Goal: Information Seeking & Learning: Learn about a topic

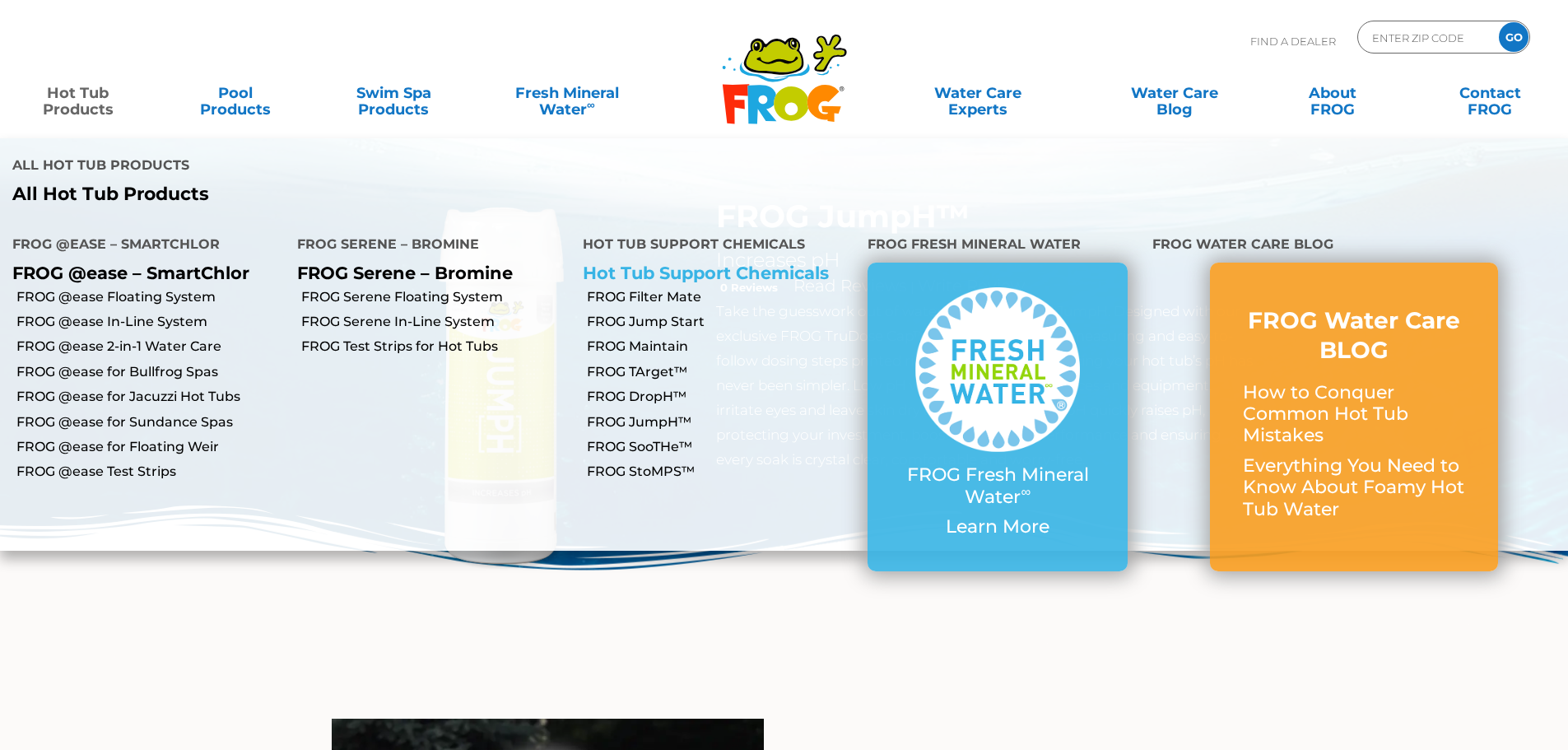
click at [697, 263] on link "Hot Tub Support Chemicals" at bounding box center [705, 273] width 246 height 20
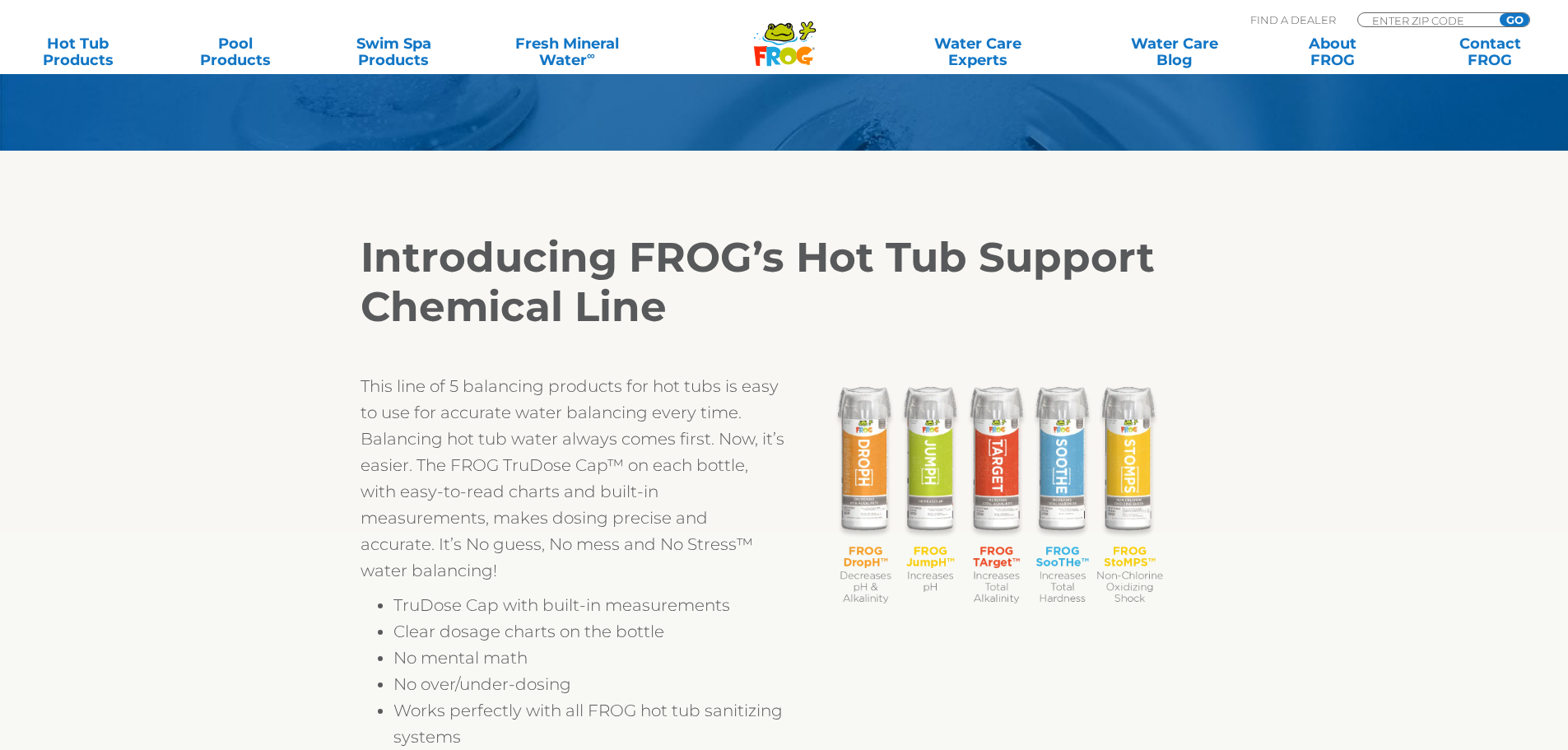
scroll to position [412, 0]
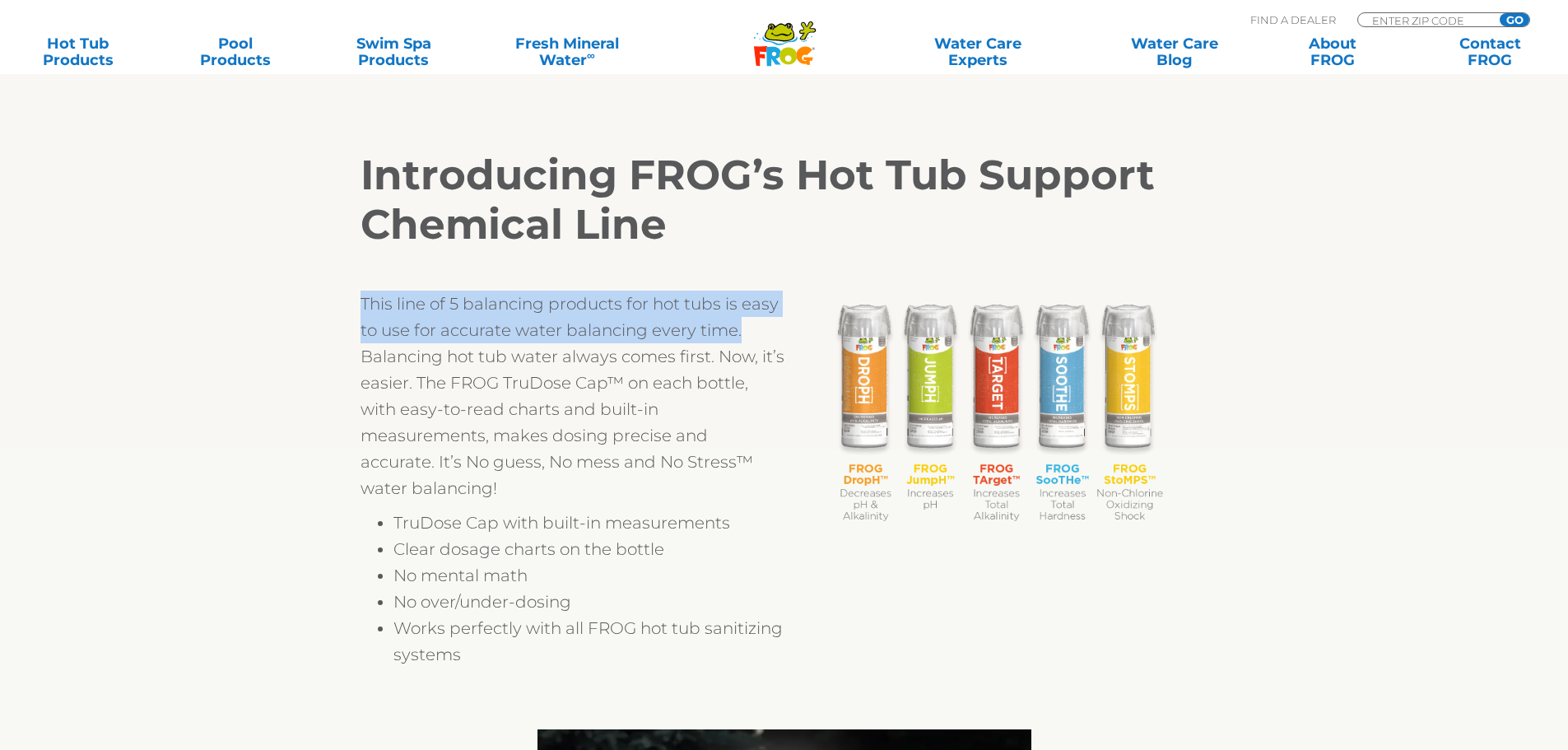
drag, startPoint x: 338, startPoint y: 302, endPoint x: 755, endPoint y: 342, distance: 418.9
click at [755, 342] on div "Introducing FROG’s Hot Tub Support Chemical Line This line of 5 balancing produ…" at bounding box center [784, 409] width 1012 height 599
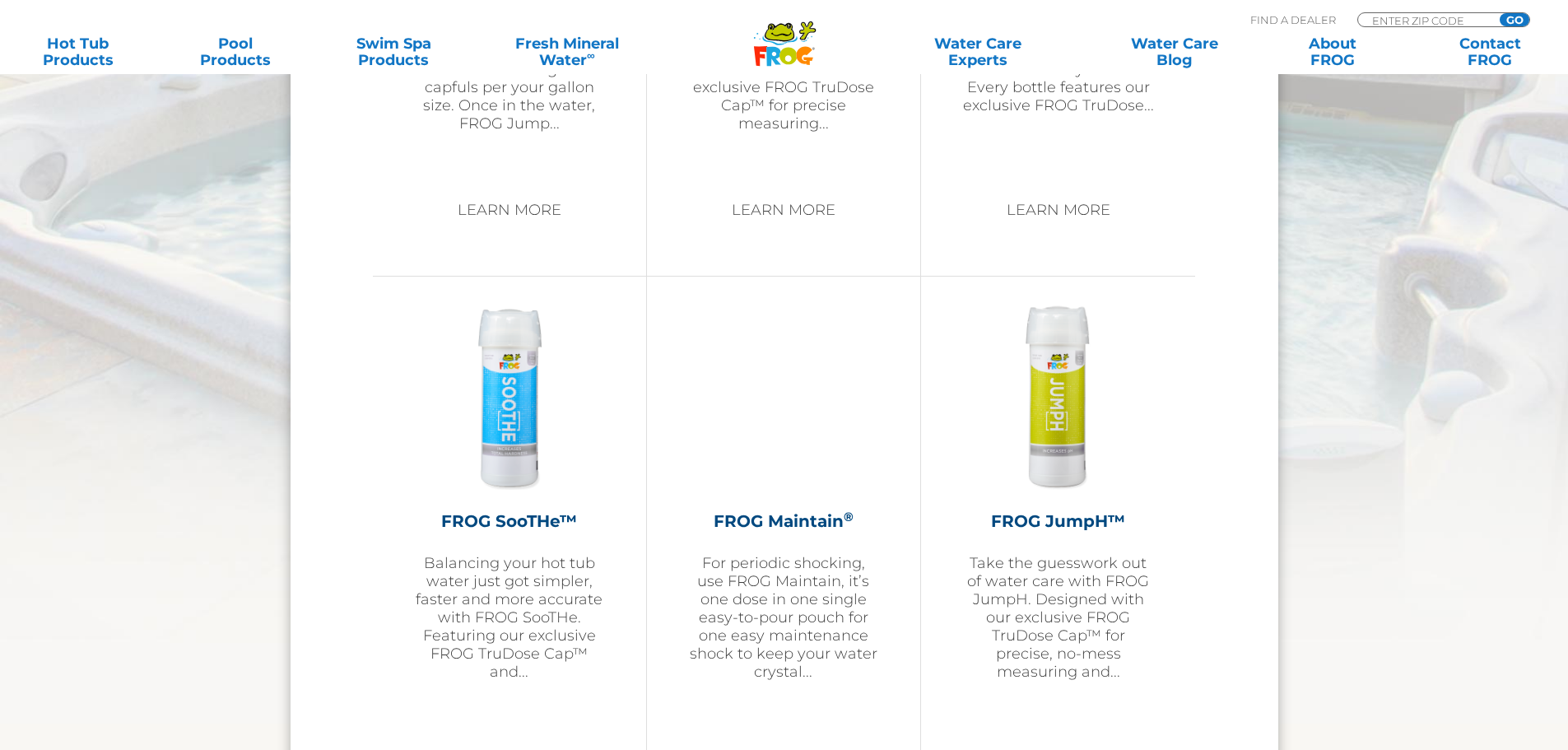
scroll to position [2471, 0]
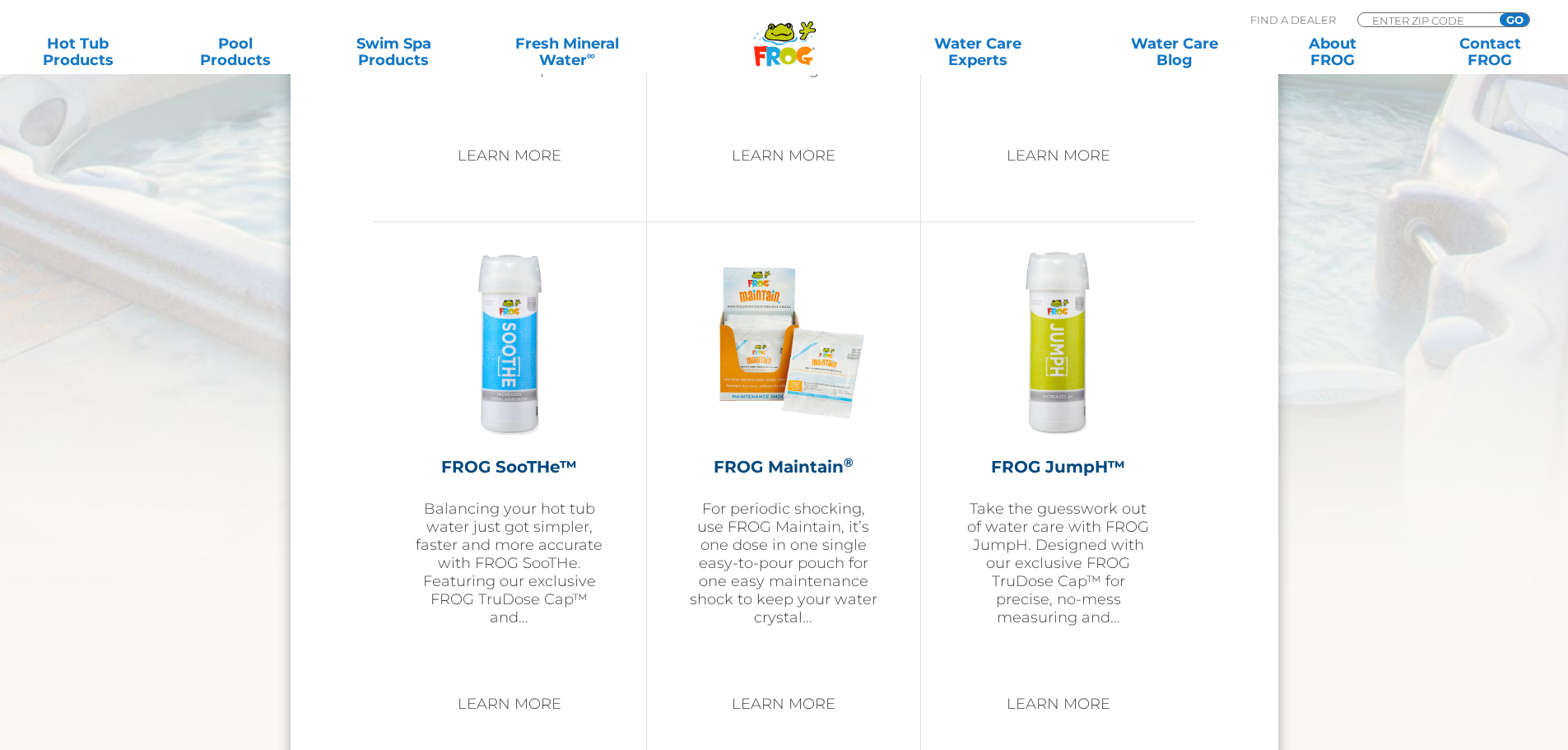
click at [389, 32] on div "MENU MENU Hot Tub Products All Hot Tub Products All Hot Tub Products FROG @ease…" at bounding box center [784, 38] width 1535 height 30
click at [384, 40] on link "Swim Spa Products" at bounding box center [394, 52] width 123 height 33
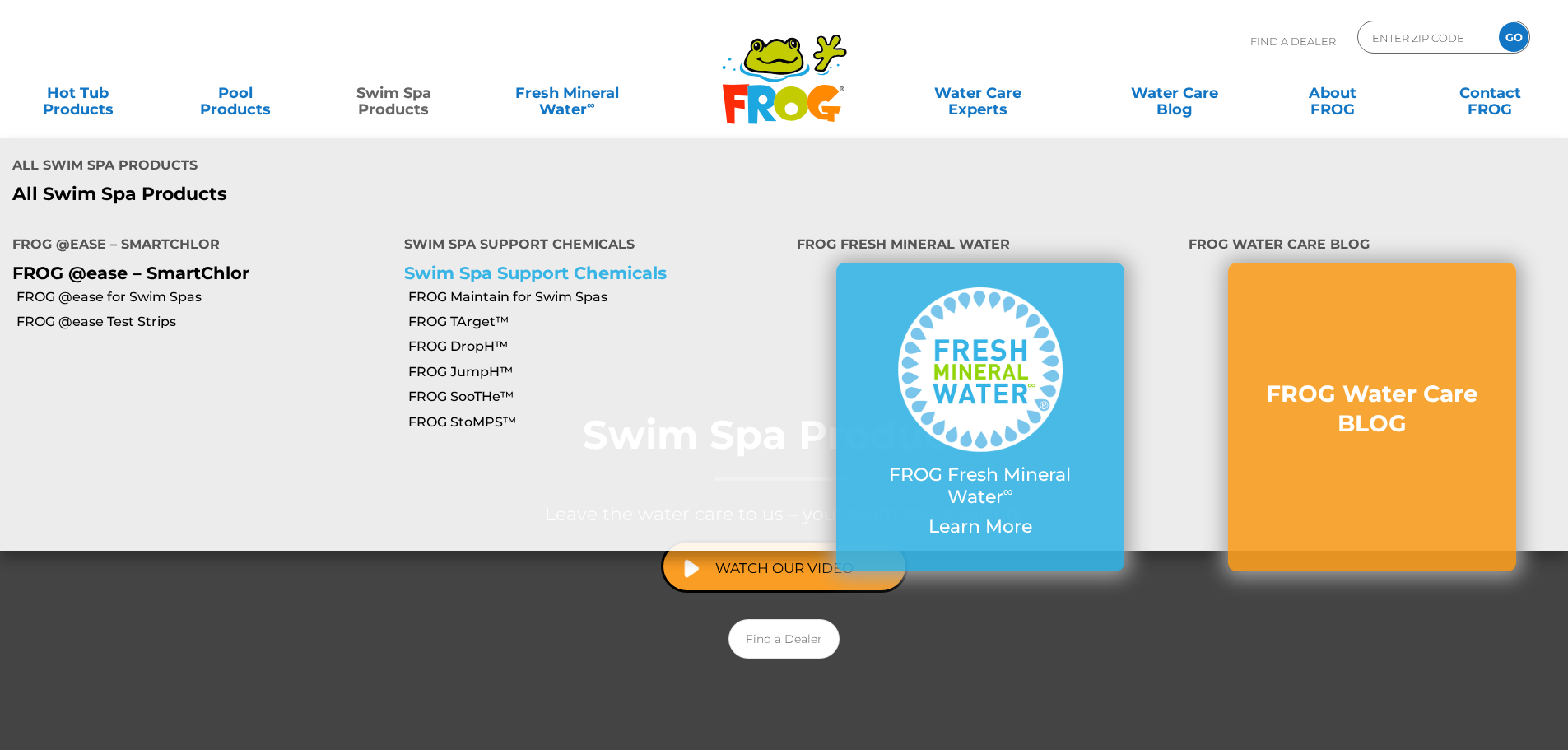
click at [488, 263] on link "Swim Spa Support Chemicals" at bounding box center [536, 273] width 263 height 20
click at [484, 263] on link "Swim Spa Support Chemicals" at bounding box center [536, 273] width 263 height 20
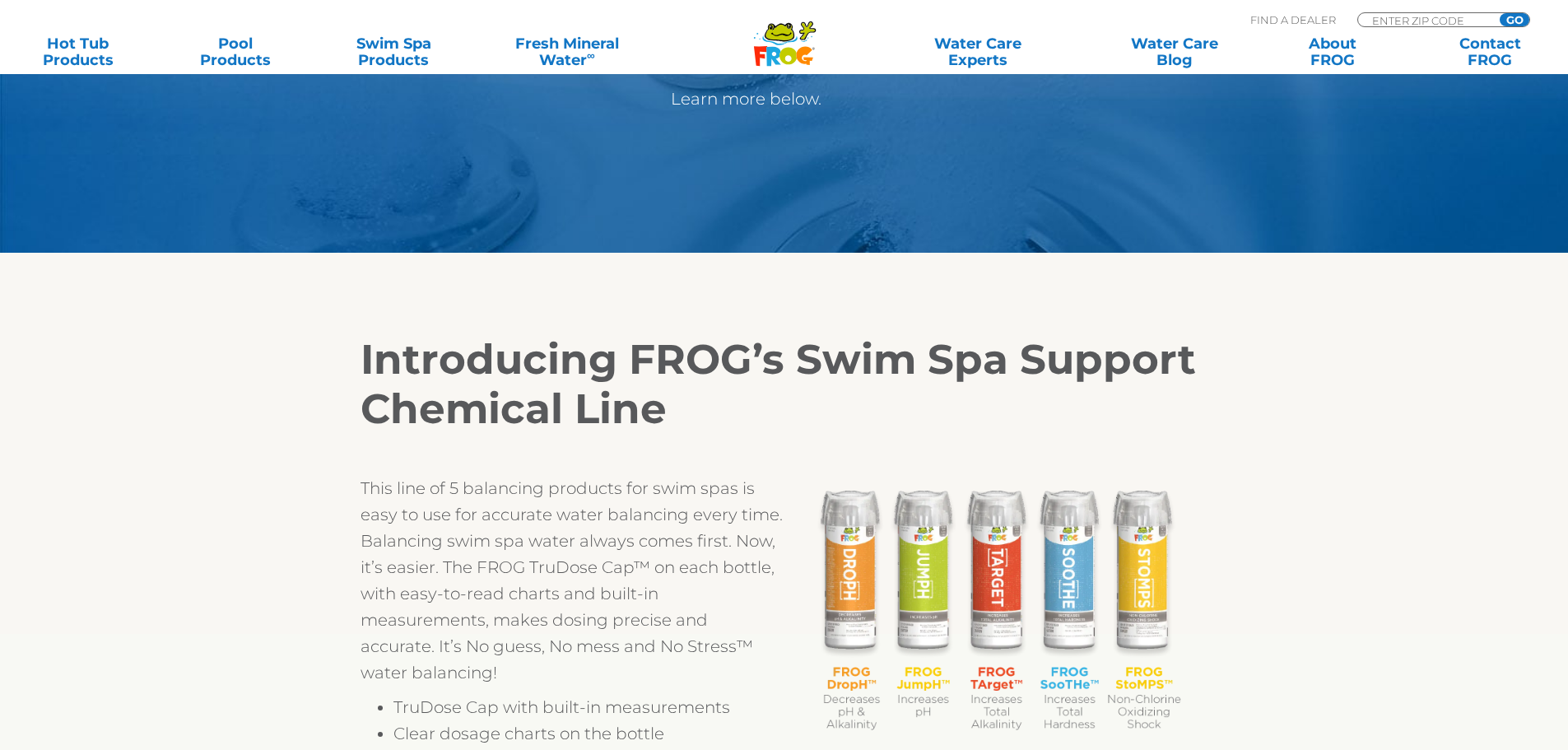
scroll to position [329, 0]
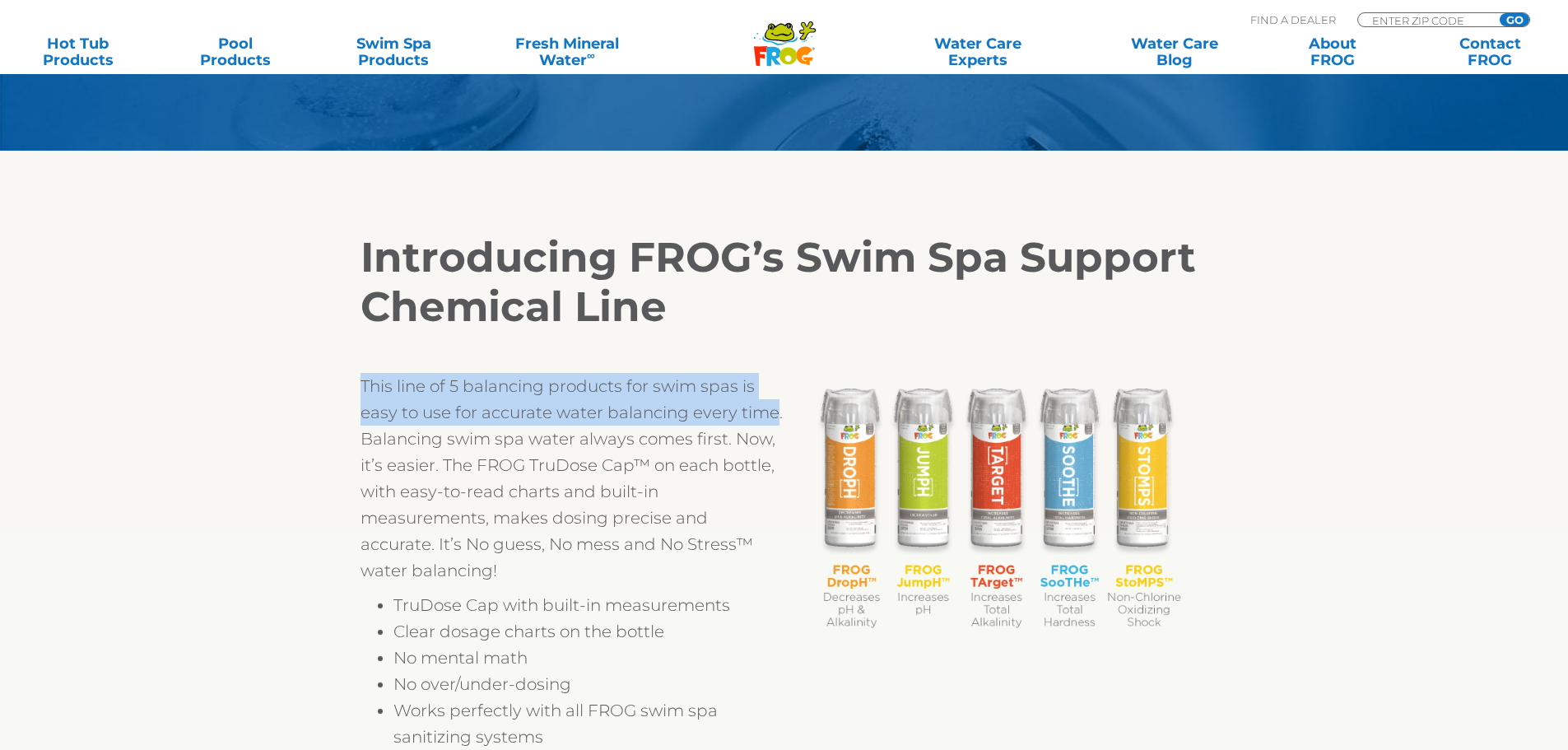
drag, startPoint x: 352, startPoint y: 383, endPoint x: 773, endPoint y: 413, distance: 422.1
click at [773, 413] on div "Introducing FROG’s Swim Spa Support Chemical Line This line of 5 balancing prod…" at bounding box center [784, 492] width 1012 height 599
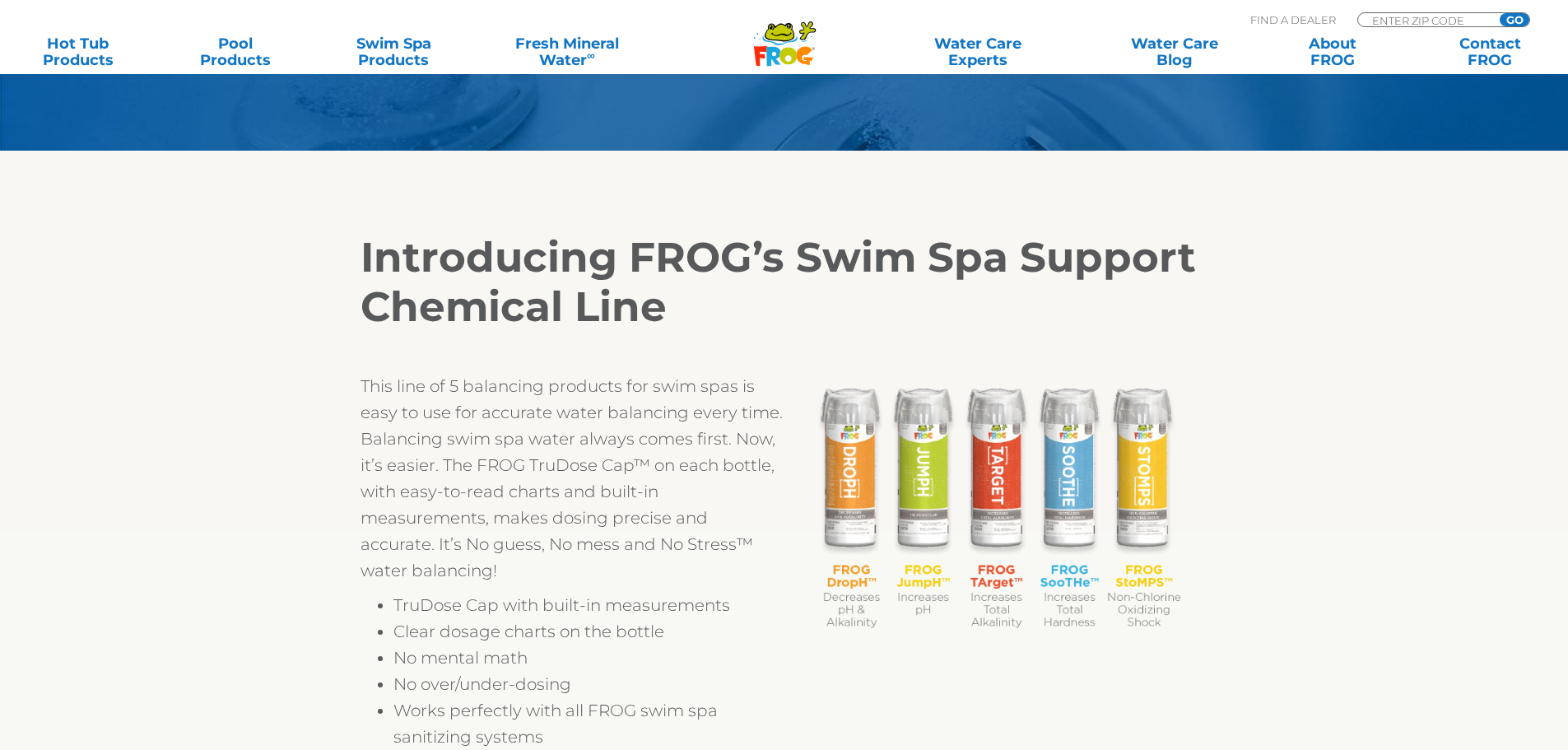
click at [515, 496] on p "This line of 5 balancing products for swim spas is easy to use for accurate wat…" at bounding box center [571, 478] width 423 height 210
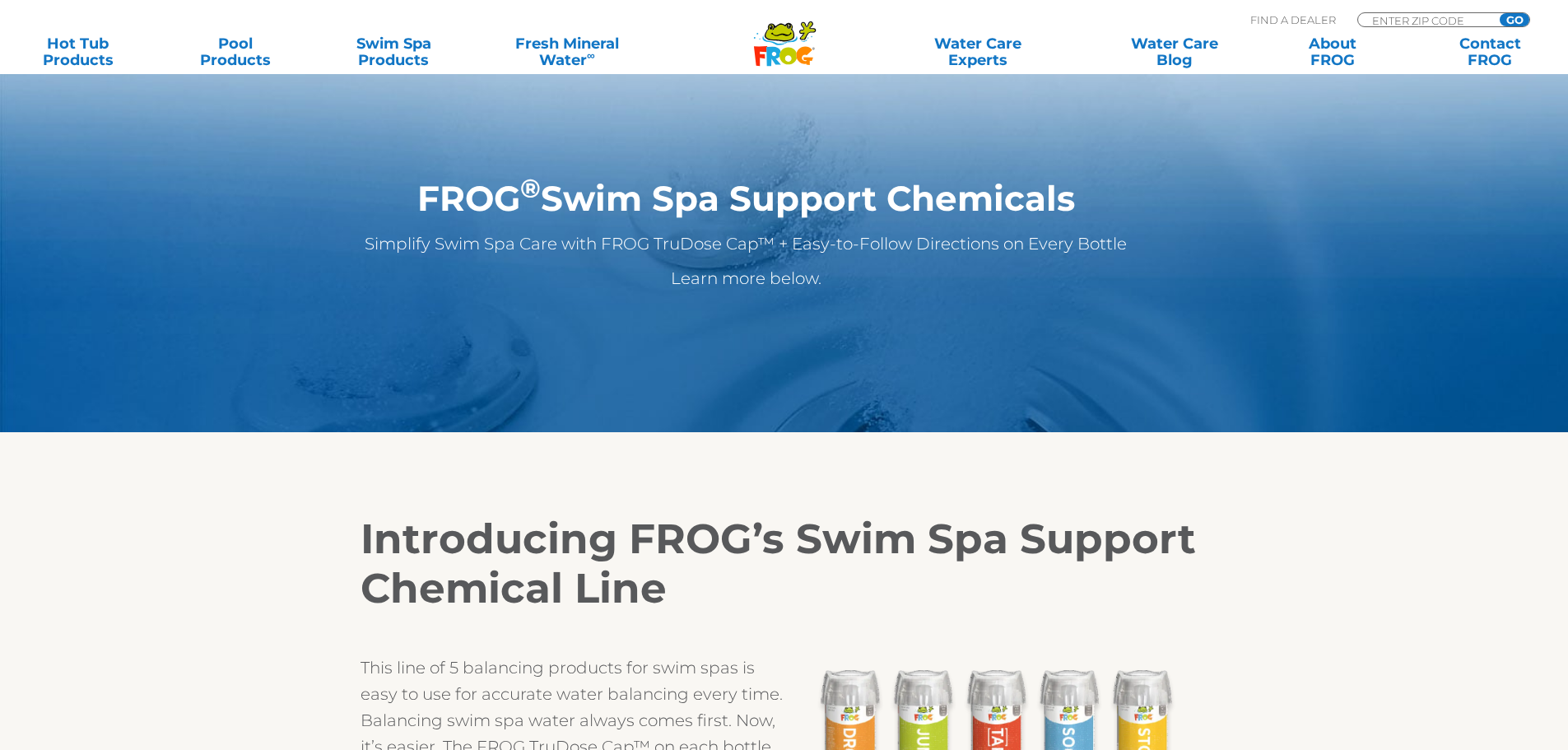
scroll to position [0, 0]
